Goal: Check status: Check status

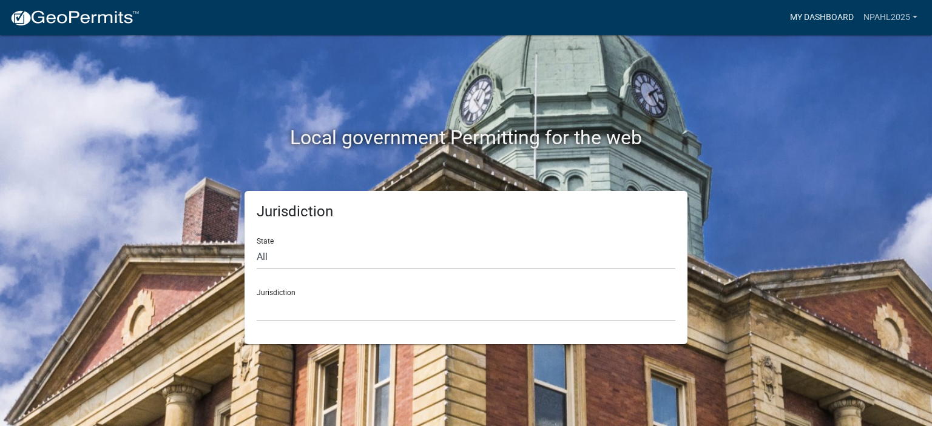
click at [827, 18] on link "My Dashboard" at bounding box center [821, 17] width 73 height 23
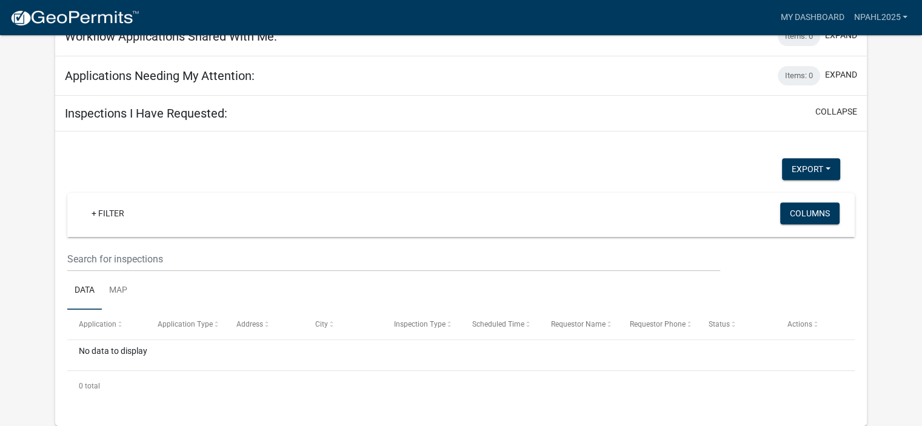
scroll to position [92, 0]
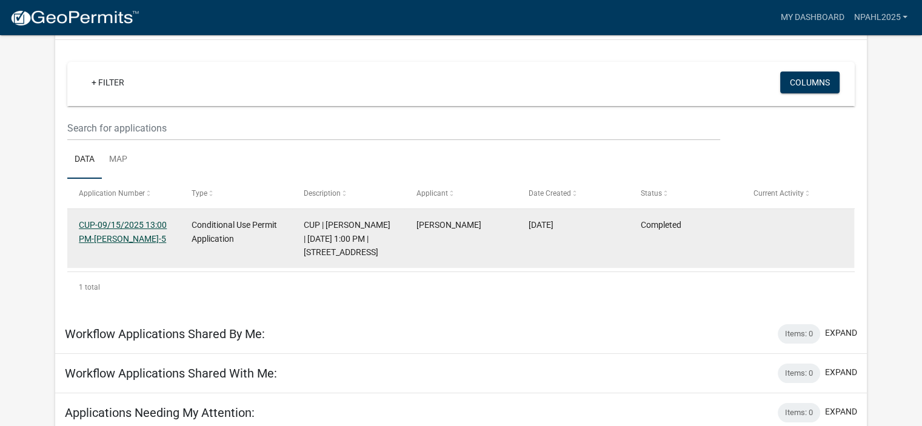
click at [132, 227] on link "CUP-09/15/2025 13:00 PM-[PERSON_NAME]-5" at bounding box center [123, 232] width 88 height 24
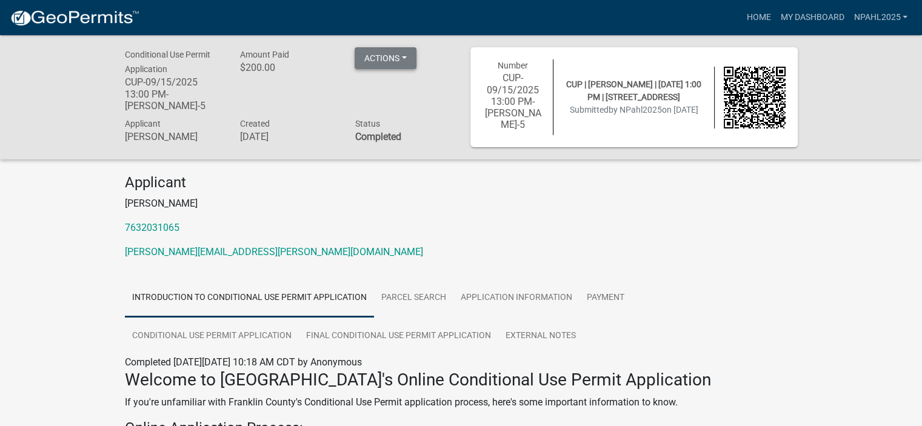
click at [388, 62] on button "Actions" at bounding box center [386, 58] width 62 height 22
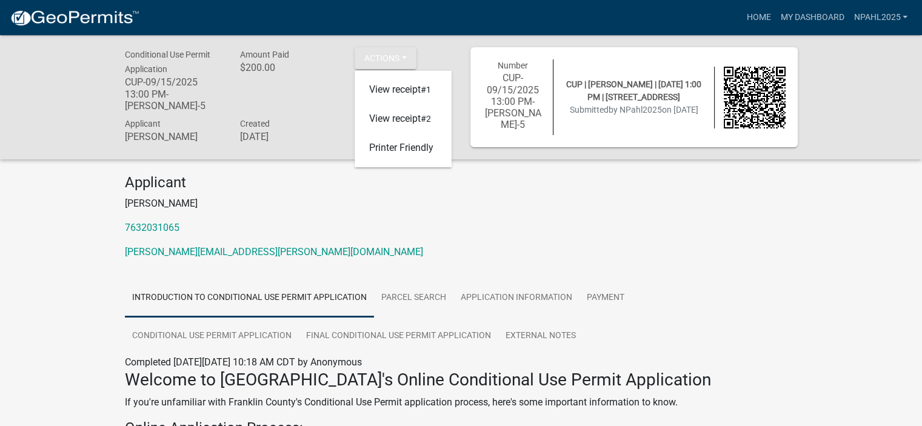
click at [340, 227] on p "7632031065" at bounding box center [461, 228] width 673 height 15
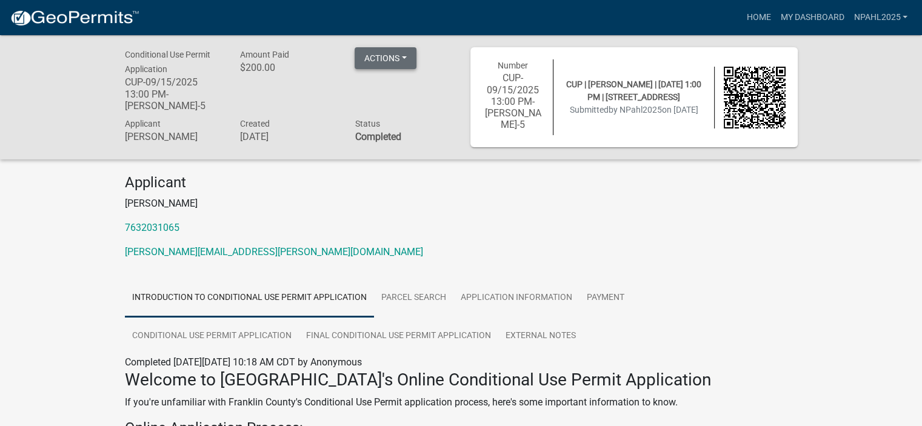
click at [396, 57] on button "Actions" at bounding box center [386, 58] width 62 height 22
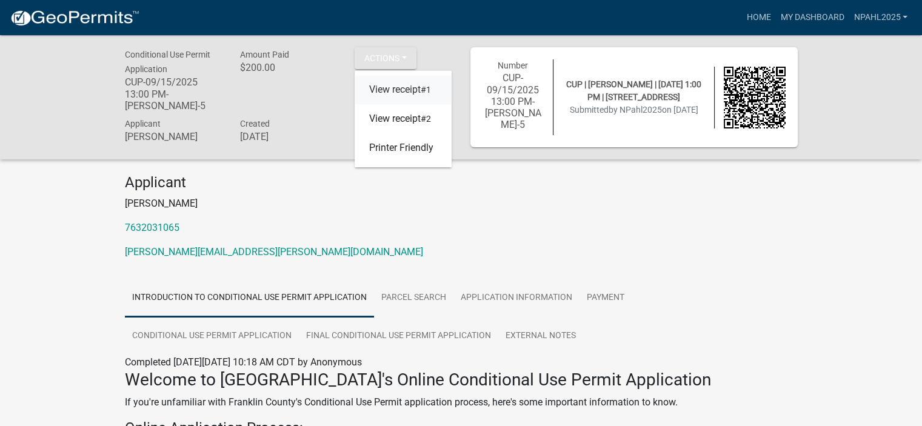
click at [403, 94] on link "View receipt #1" at bounding box center [403, 90] width 97 height 29
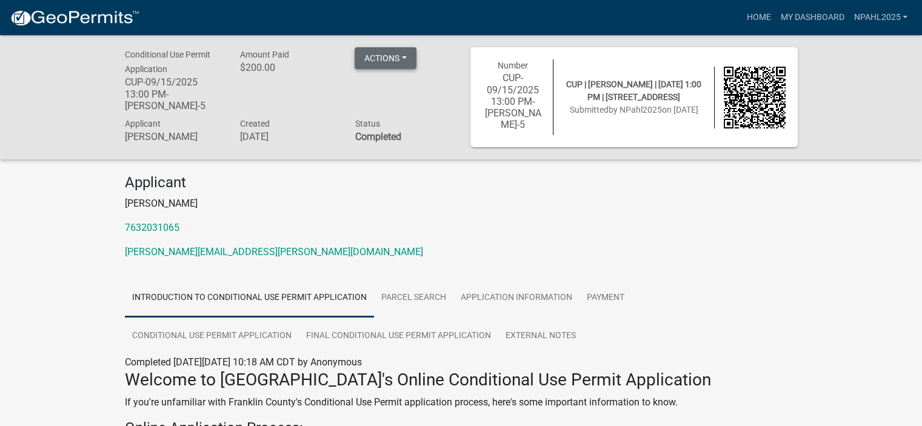
click at [394, 54] on button "Actions" at bounding box center [386, 58] width 62 height 22
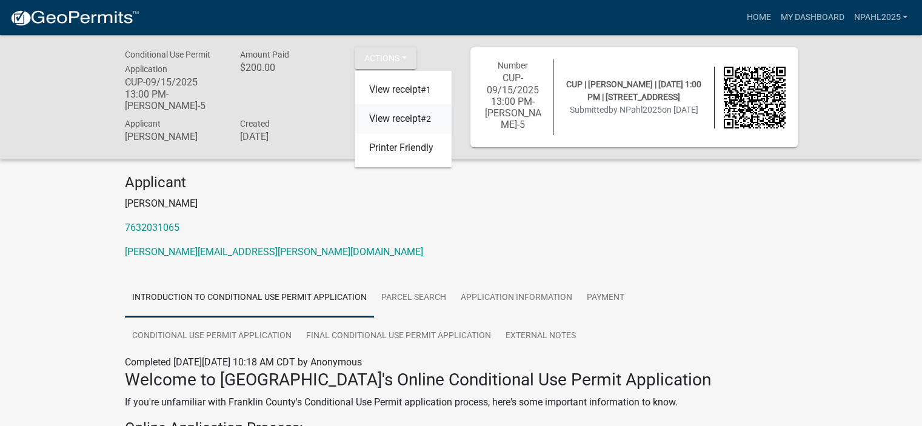
click at [395, 118] on link "View receipt #2" at bounding box center [403, 119] width 97 height 29
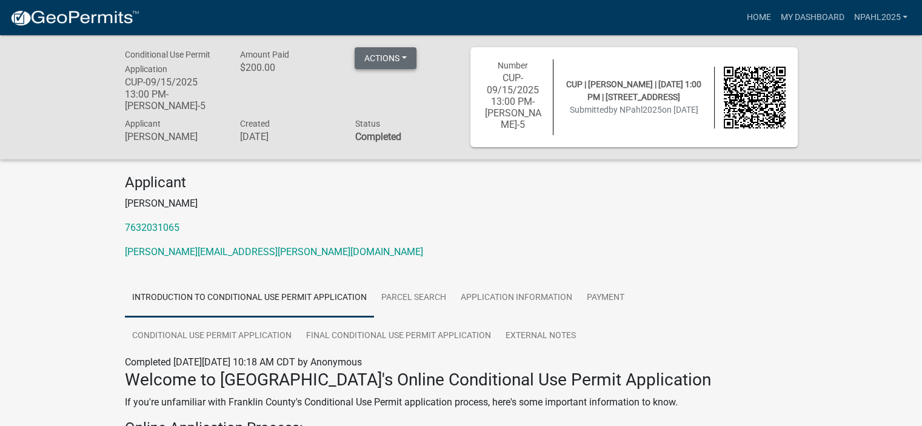
click at [403, 58] on button "Actions" at bounding box center [386, 58] width 62 height 22
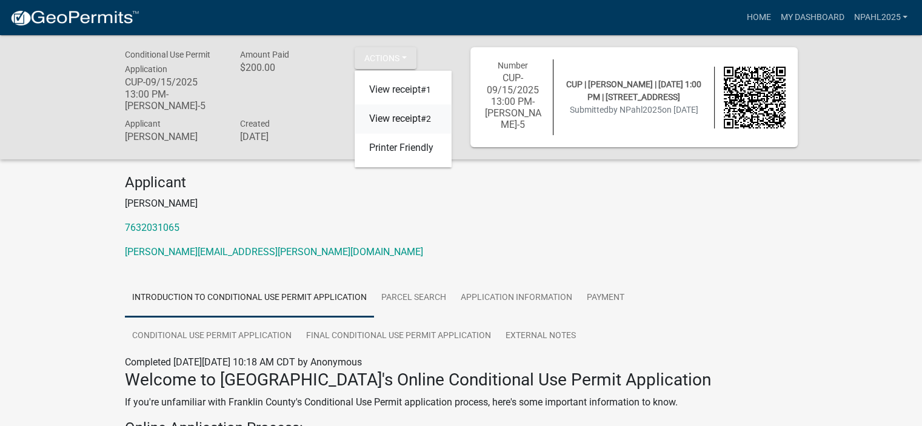
click at [390, 123] on link "View receipt #2" at bounding box center [403, 119] width 97 height 29
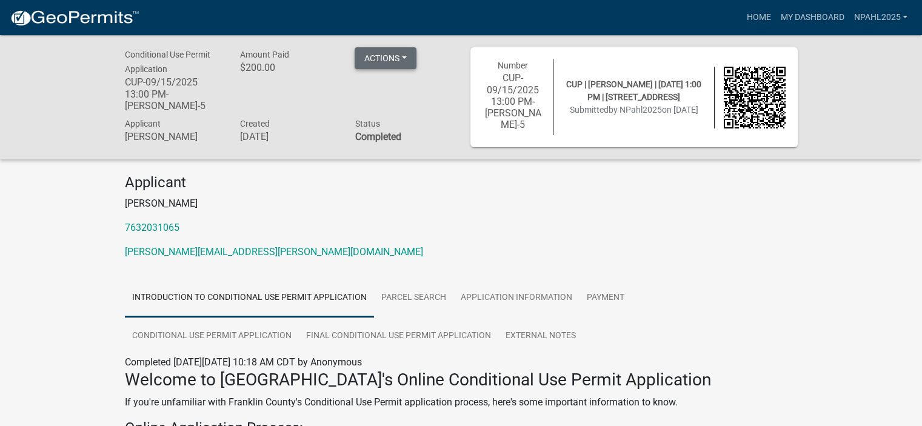
click at [405, 62] on button "Actions" at bounding box center [386, 58] width 62 height 22
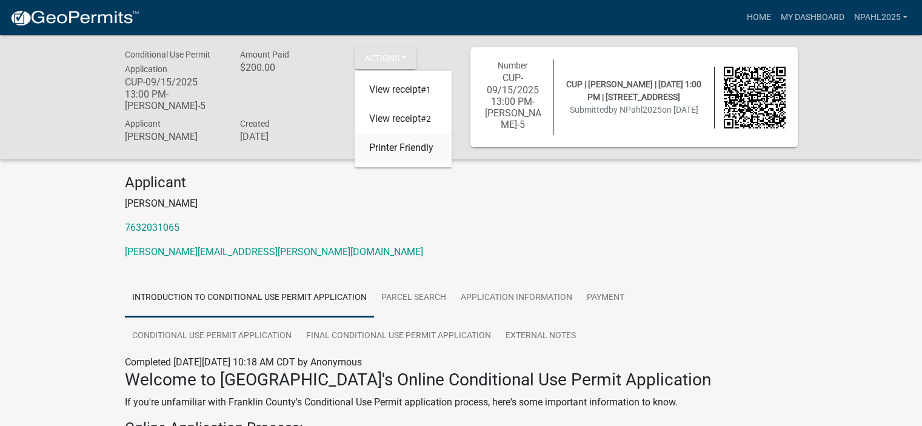
click at [388, 150] on link "Printer Friendly" at bounding box center [403, 148] width 97 height 29
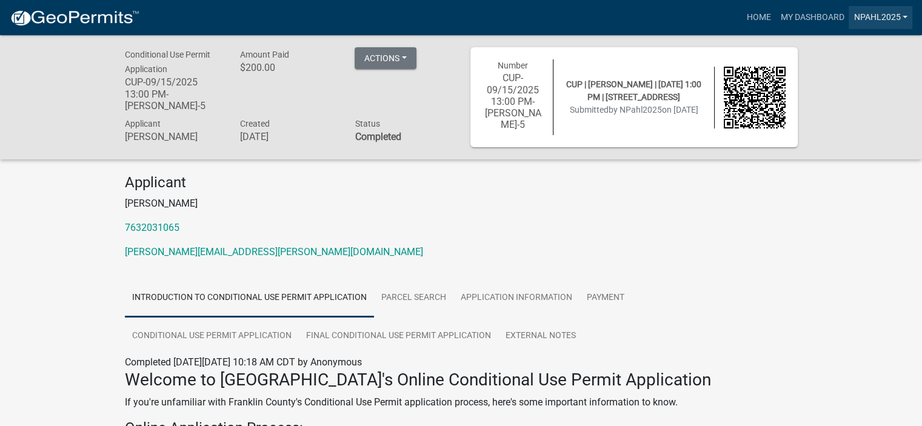
click at [899, 18] on link "NPahl2025" at bounding box center [881, 17] width 64 height 23
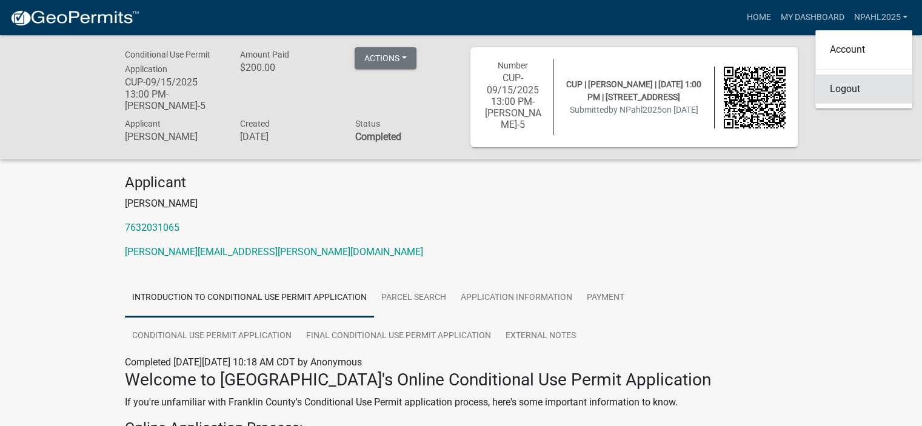
click at [849, 96] on link "Logout" at bounding box center [864, 89] width 97 height 29
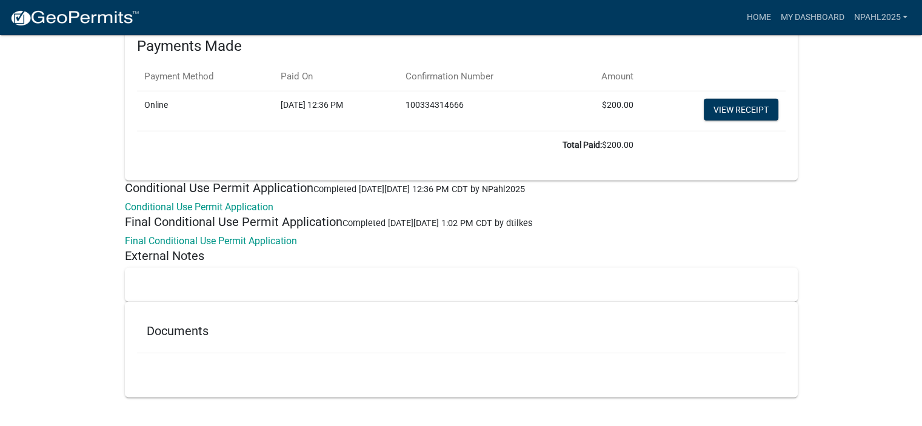
scroll to position [2799, 0]
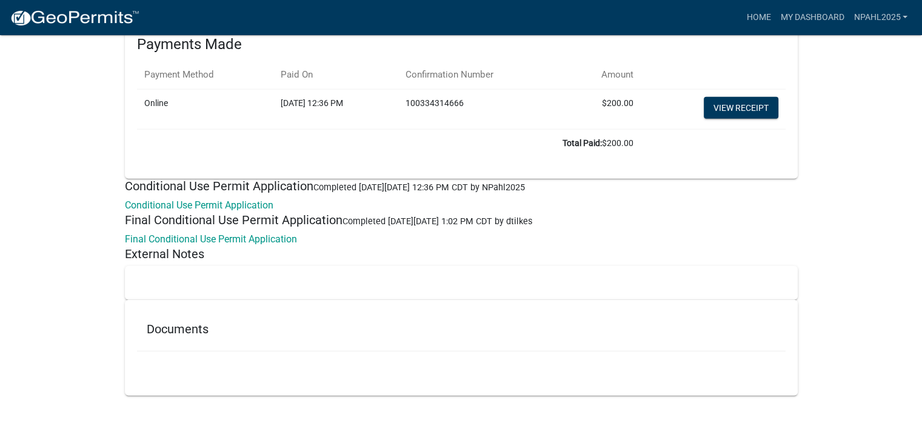
drag, startPoint x: 167, startPoint y: 330, endPoint x: 173, endPoint y: 324, distance: 8.2
click at [169, 330] on h5 "Documents" at bounding box center [462, 329] width 630 height 15
click at [223, 233] on link "Final Conditional Use Permit Application" at bounding box center [211, 239] width 172 height 12
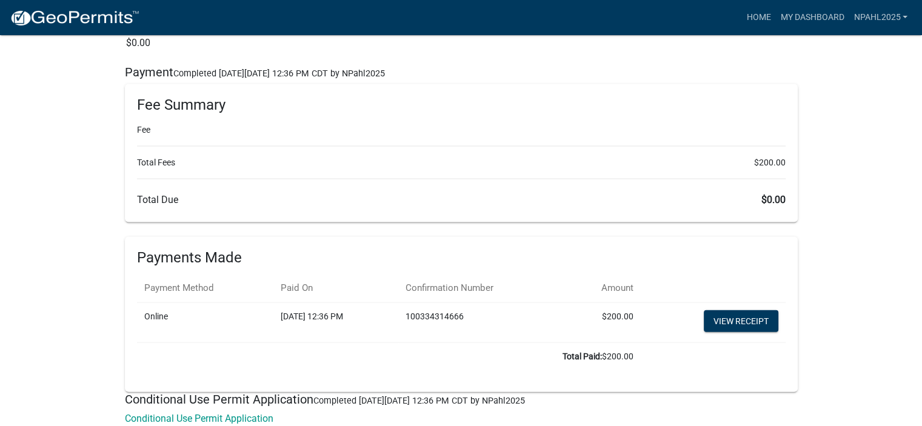
scroll to position [2435, 0]
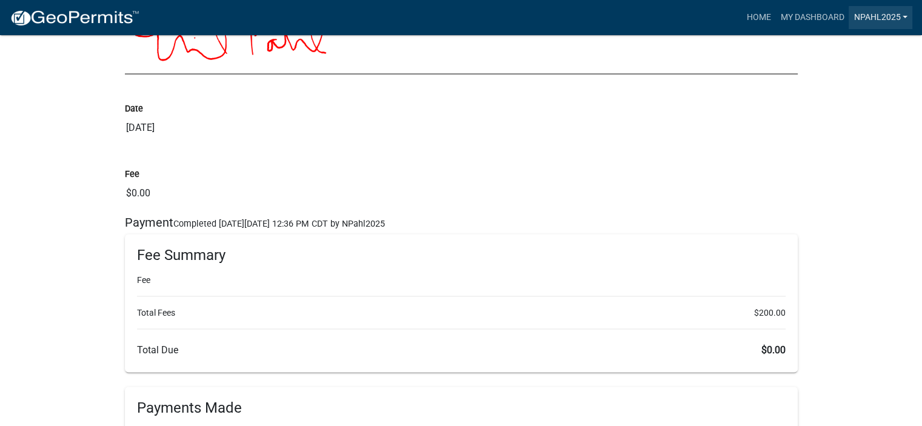
click at [905, 21] on link "NPahl2025" at bounding box center [881, 17] width 64 height 23
click at [854, 91] on link "Logout" at bounding box center [864, 89] width 97 height 29
